Goal: Task Accomplishment & Management: Manage account settings

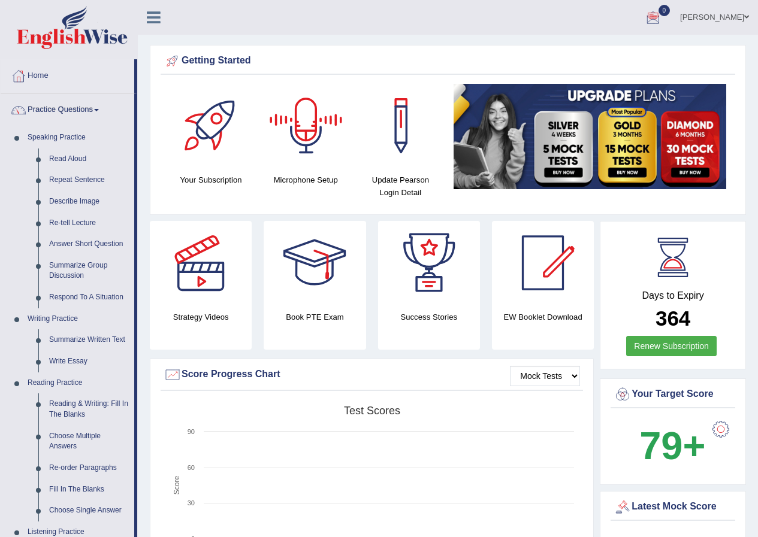
click at [737, 17] on link "[PERSON_NAME]" at bounding box center [714, 15] width 87 height 31
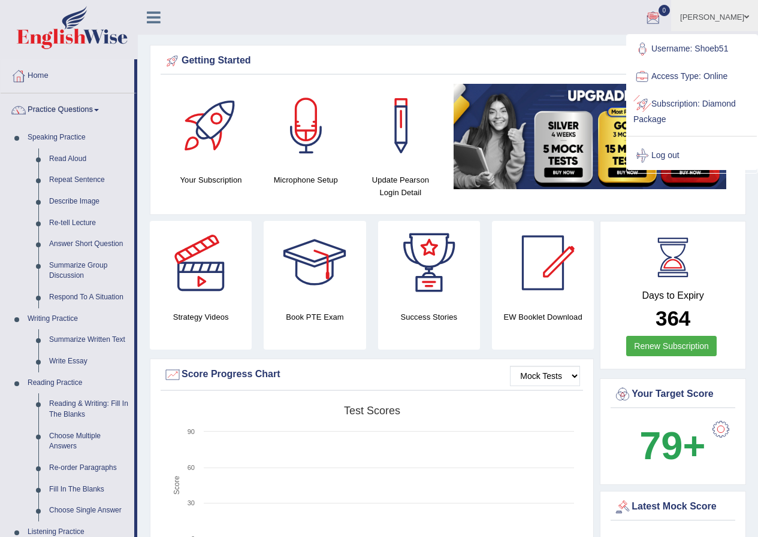
click at [690, 105] on link "Subscription: Diamond Package" at bounding box center [691, 110] width 129 height 40
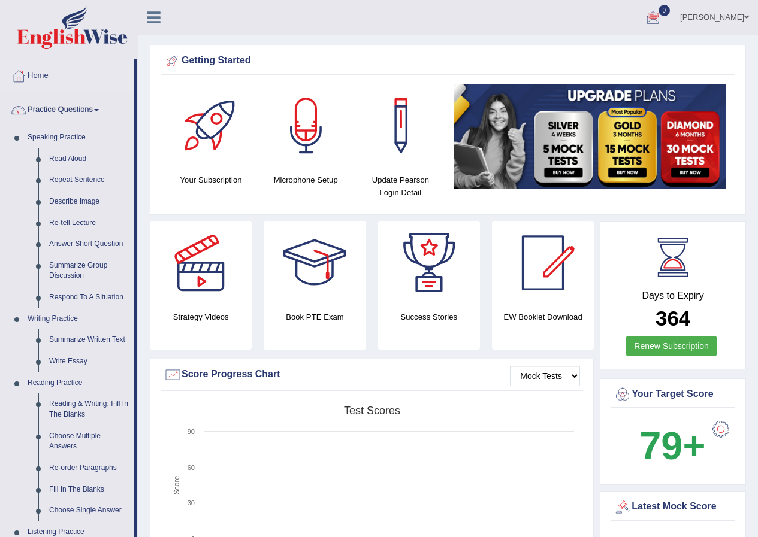
click at [746, 17] on span at bounding box center [746, 17] width 5 height 8
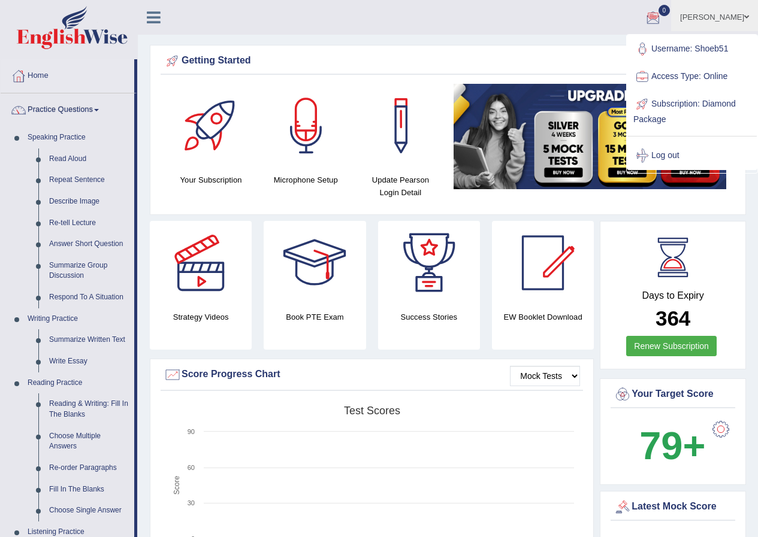
click at [732, 97] on link "Subscription: Diamond Package" at bounding box center [691, 110] width 129 height 40
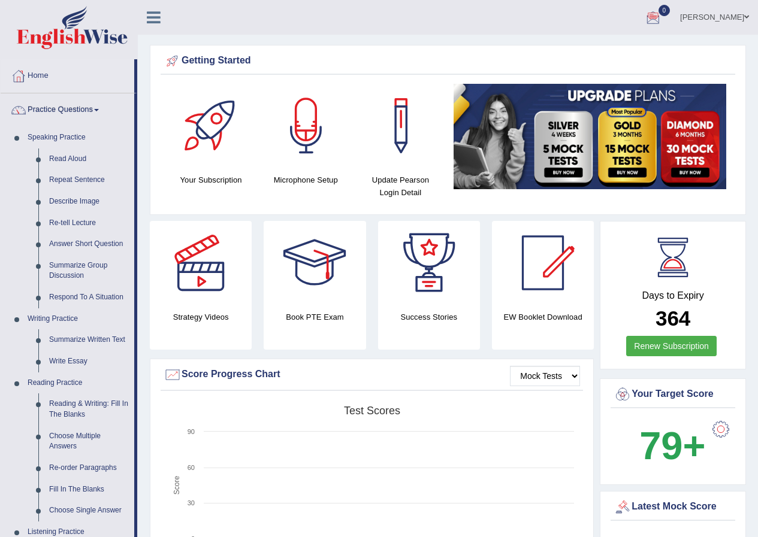
click at [747, 23] on link "[PERSON_NAME]" at bounding box center [714, 15] width 87 height 31
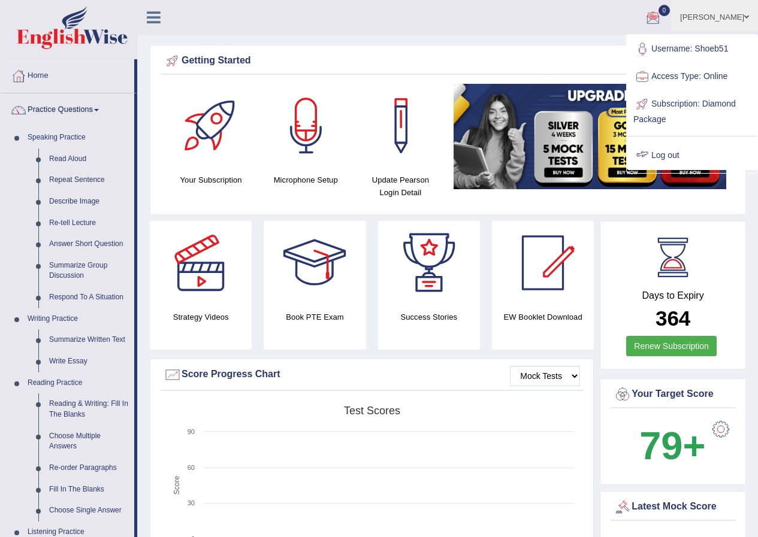
click at [711, 70] on link "Access Type: Online" at bounding box center [691, 77] width 129 height 28
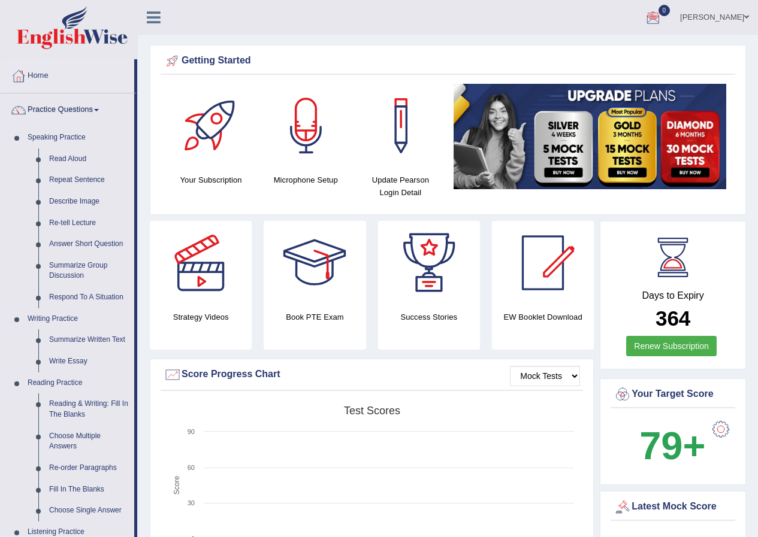
click at [746, 19] on span at bounding box center [746, 17] width 5 height 8
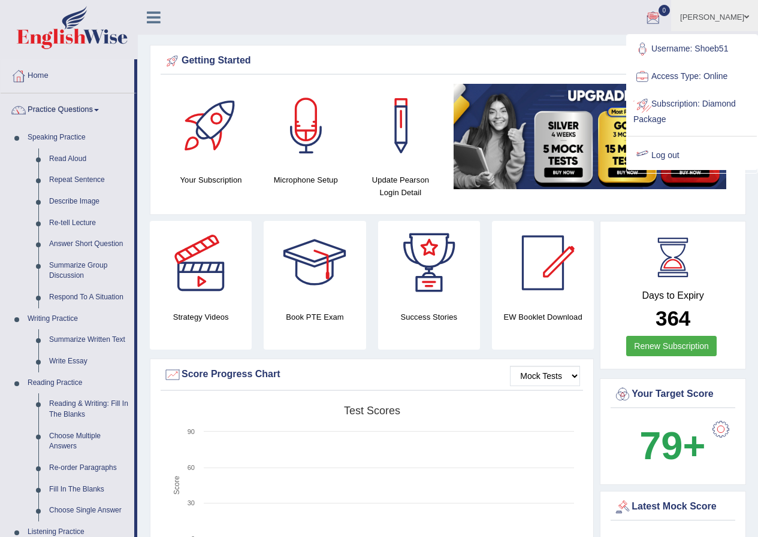
click at [673, 137] on ul "Username: Shoeb51 Access Type: Online Subscription: Diamond Package Log out" at bounding box center [691, 102] width 129 height 134
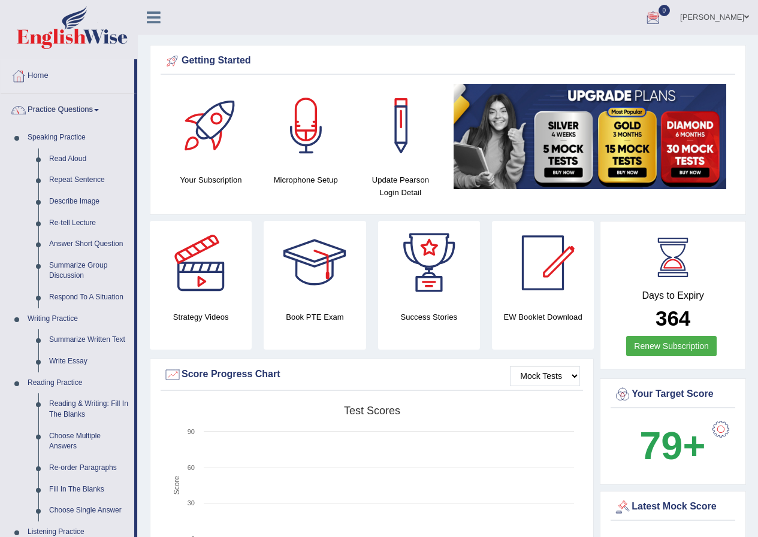
click at [666, 152] on img at bounding box center [589, 136] width 272 height 105
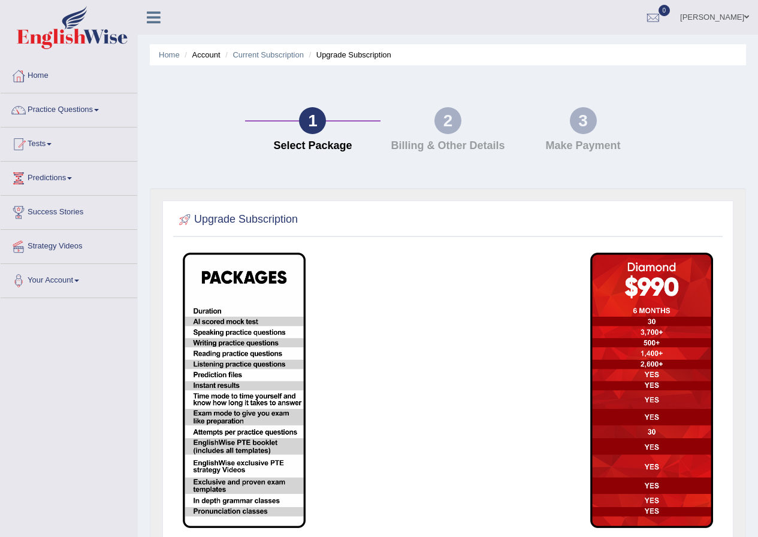
click at [731, 17] on link "[PERSON_NAME]" at bounding box center [714, 15] width 87 height 31
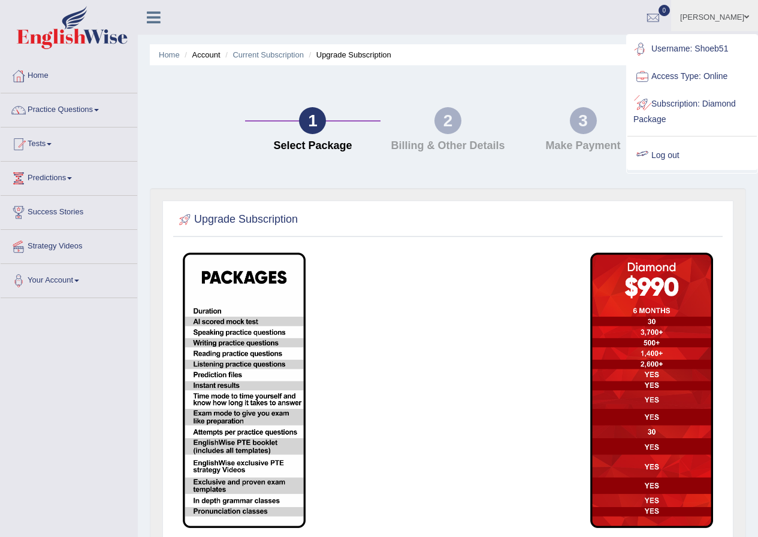
click at [658, 149] on link "Log out" at bounding box center [691, 156] width 129 height 28
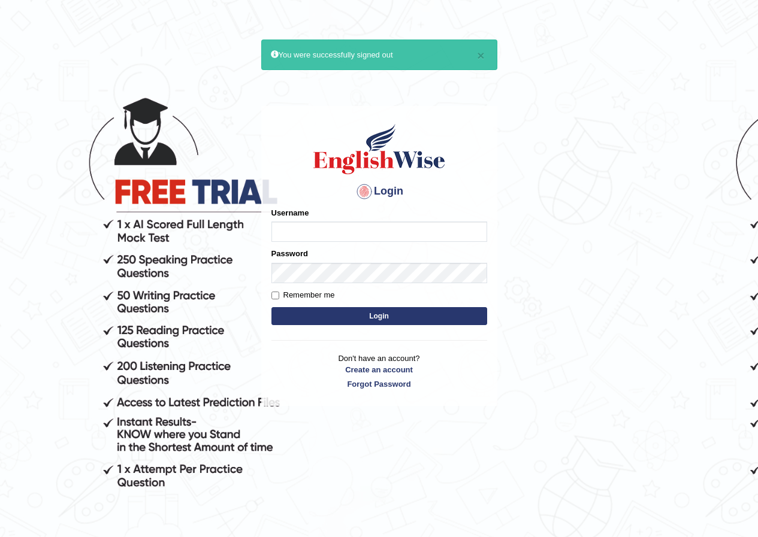
click at [583, 326] on body "× You were successfully signed out Login Please fix the following errors: Usern…" at bounding box center [379, 306] width 758 height 537
drag, startPoint x: 583, startPoint y: 326, endPoint x: 599, endPoint y: 319, distance: 17.4
click at [583, 326] on body "× You were successfully signed out Login Please fix the following errors: Usern…" at bounding box center [379, 306] width 758 height 537
